Goal: Information Seeking & Learning: Find specific fact

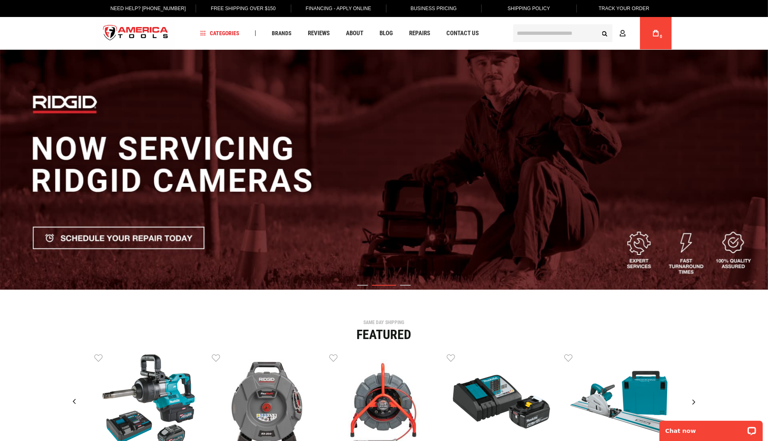
click at [535, 35] on input "text" at bounding box center [562, 33] width 99 height 18
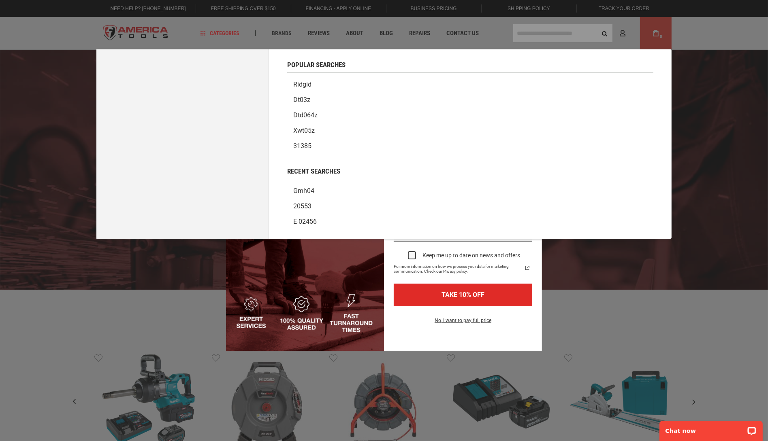
click at [522, 45] on div "Marketing offer form" at bounding box center [384, 220] width 768 height 441
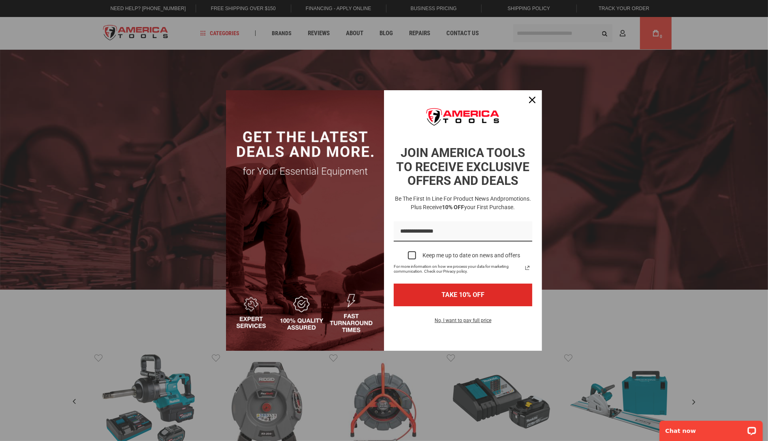
click at [530, 34] on div "Marketing offer form" at bounding box center [384, 220] width 768 height 441
click at [534, 107] on button "Close" at bounding box center [531, 99] width 19 height 19
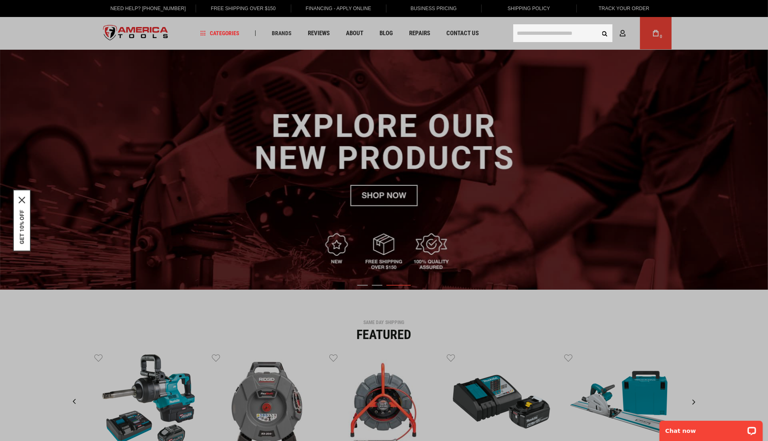
click at [538, 33] on input "text" at bounding box center [562, 33] width 99 height 18
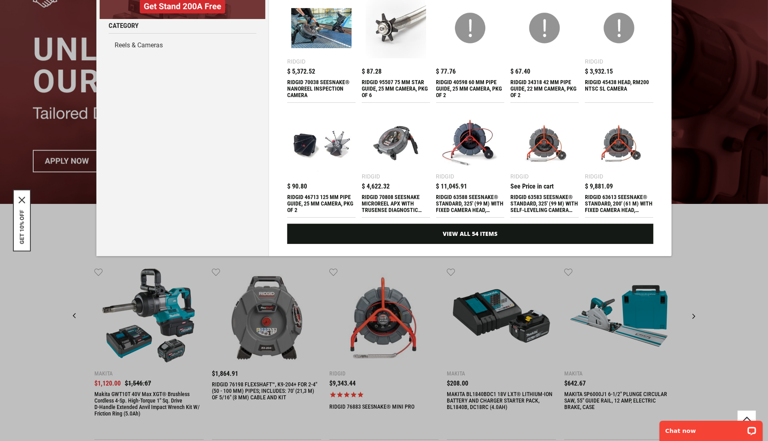
scroll to position [87, 0]
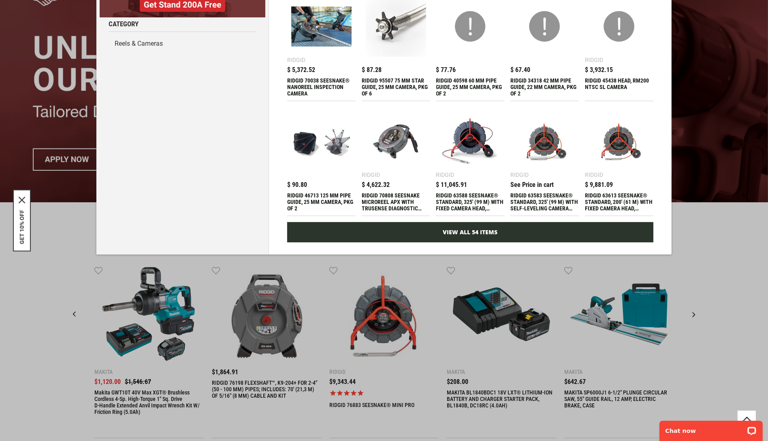
type input "**********"
click at [491, 228] on link "View All 54 Items" at bounding box center [470, 232] width 366 height 20
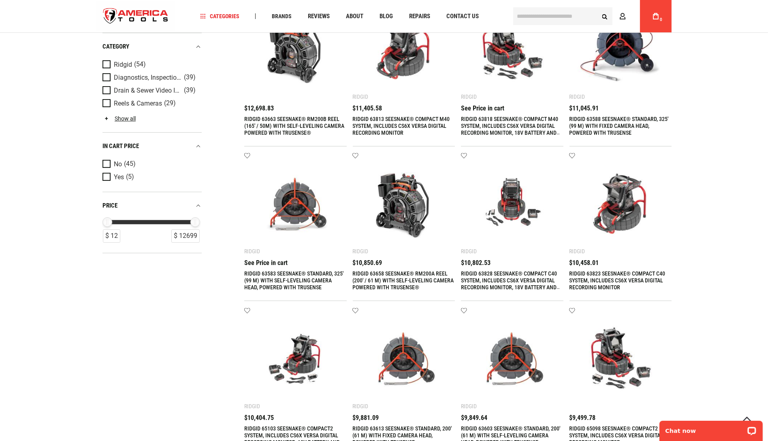
scroll to position [109, 0]
